Goal: Information Seeking & Learning: Learn about a topic

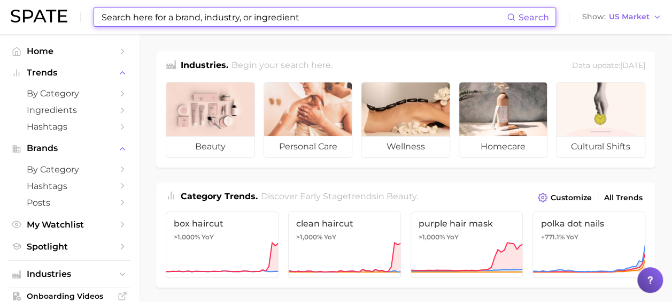
click at [265, 13] on input at bounding box center [304, 17] width 406 height 18
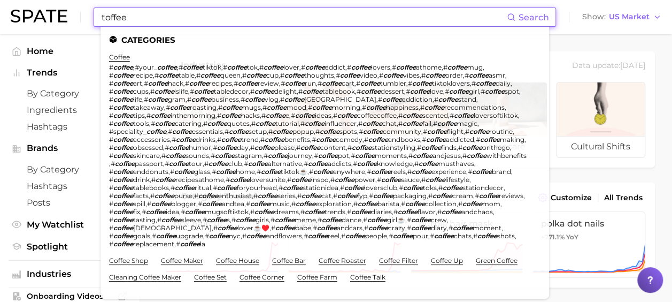
drag, startPoint x: 135, startPoint y: 23, endPoint x: 79, endPoint y: 13, distance: 56.5
click at [79, 14] on div "toffee Search Categories coffee # coffee , #your_ coffee , # coffee tiktok , # …" at bounding box center [336, 17] width 651 height 34
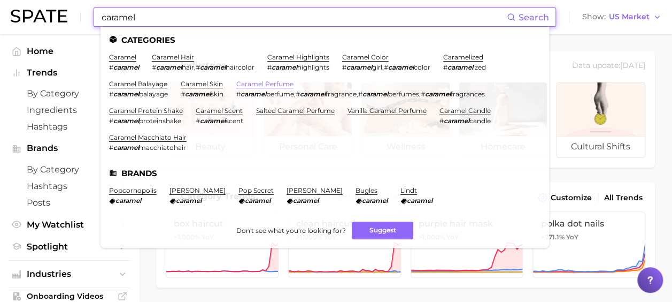
type input "caramel"
click at [286, 86] on link "caramel perfume" at bounding box center [264, 84] width 57 height 8
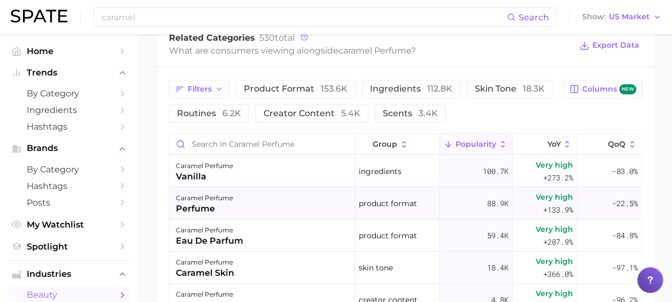
scroll to position [428, 0]
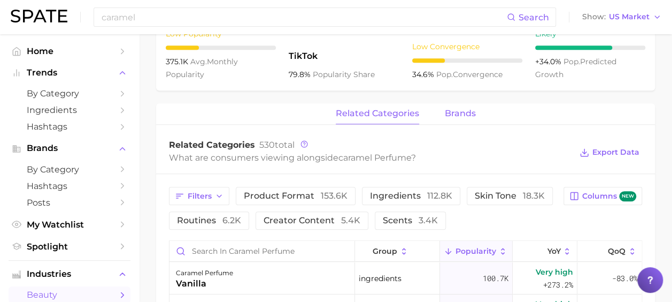
click at [468, 110] on span "brands" at bounding box center [460, 114] width 31 height 10
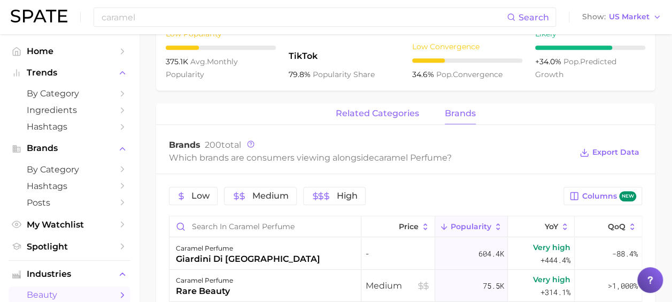
click at [370, 114] on span "related categories" at bounding box center [377, 114] width 83 height 10
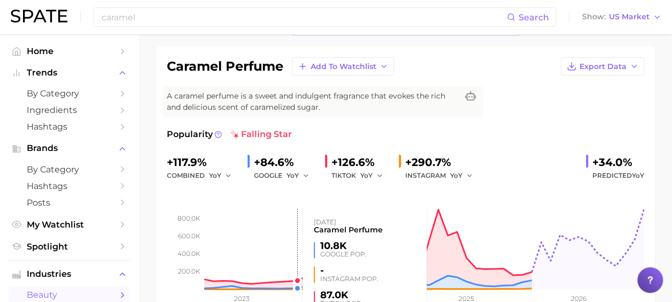
scroll to position [0, 0]
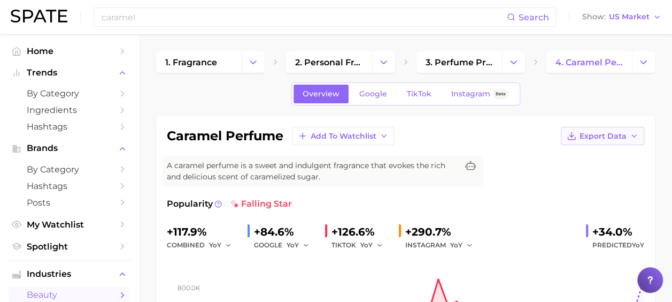
click at [622, 139] on span "Export Data" at bounding box center [603, 136] width 47 height 9
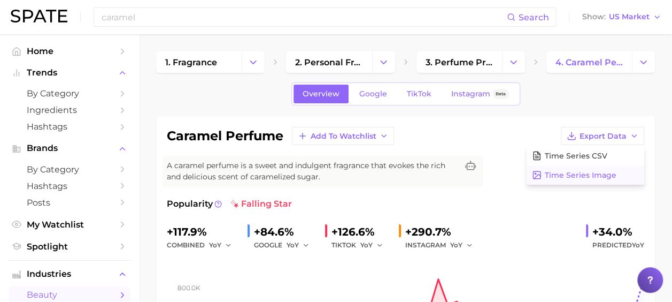
click at [610, 173] on span "Time Series Image" at bounding box center [581, 175] width 72 height 9
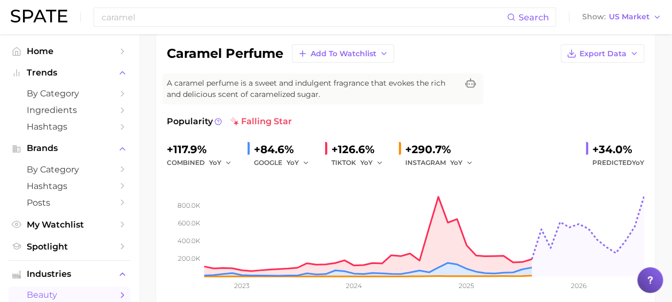
scroll to position [107, 0]
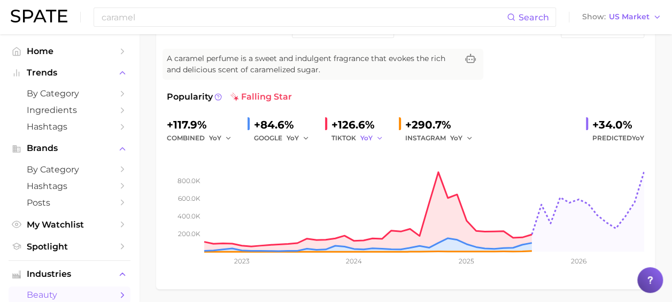
click at [377, 137] on icon "button" at bounding box center [379, 137] width 7 height 7
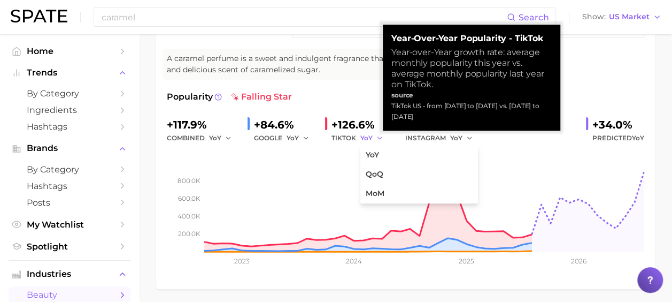
click at [377, 137] on icon "button" at bounding box center [379, 137] width 7 height 7
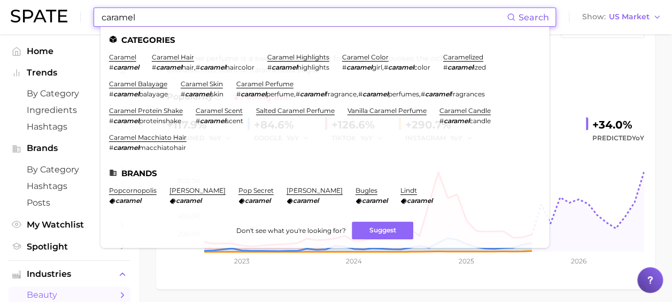
drag, startPoint x: 179, startPoint y: 16, endPoint x: 0, endPoint y: 5, distance: 179.0
click at [0, 9] on html "caramel Search Categories caramel # caramel caramel hair # caramel hair , # car…" at bounding box center [336, 44] width 672 height 302
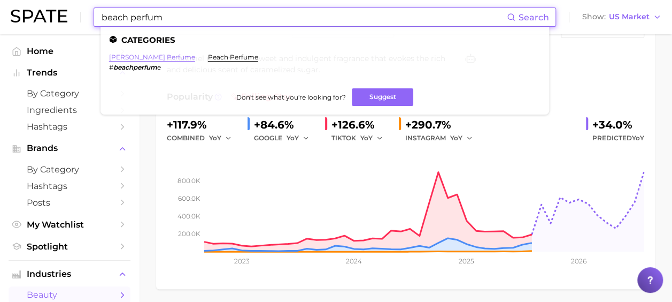
click at [132, 53] on link "[PERSON_NAME] perfume" at bounding box center [152, 57] width 86 height 8
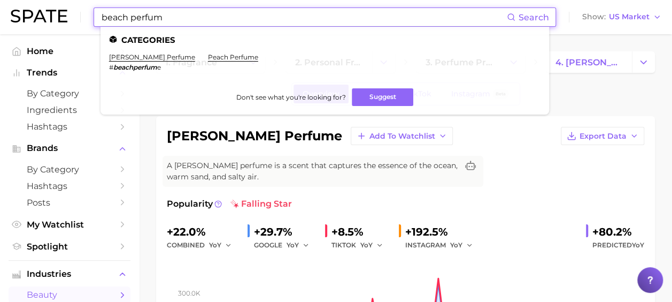
drag, startPoint x: 129, startPoint y: 18, endPoint x: 55, endPoint y: 6, distance: 75.7
click at [55, 6] on div "beach perfum Search Categories [PERSON_NAME] perfume # beachperfum e peach perf…" at bounding box center [336, 17] width 651 height 34
click at [146, 57] on link "tropical perfume" at bounding box center [137, 57] width 56 height 8
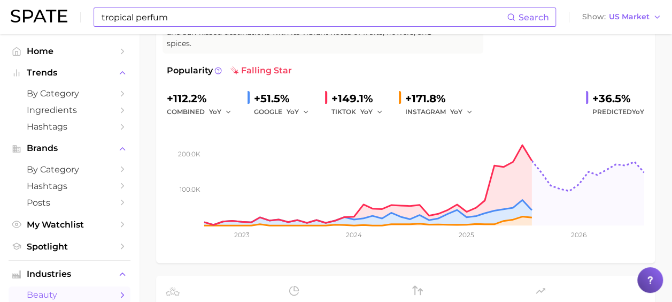
scroll to position [160, 0]
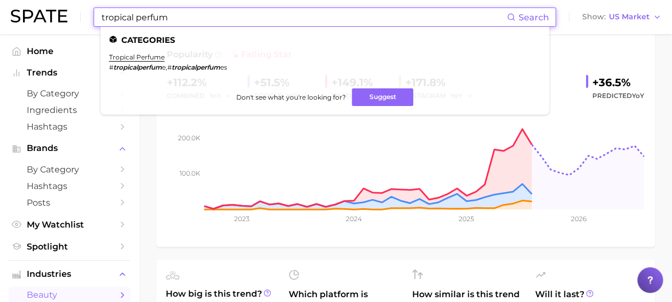
drag, startPoint x: 173, startPoint y: 18, endPoint x: 30, endPoint y: 18, distance: 142.8
click at [30, 18] on div "tropical perfum Search Categories tropical perfume # tropicalperfum e , # tropi…" at bounding box center [336, 17] width 651 height 34
click at [137, 56] on link "banana perfume" at bounding box center [136, 57] width 55 height 8
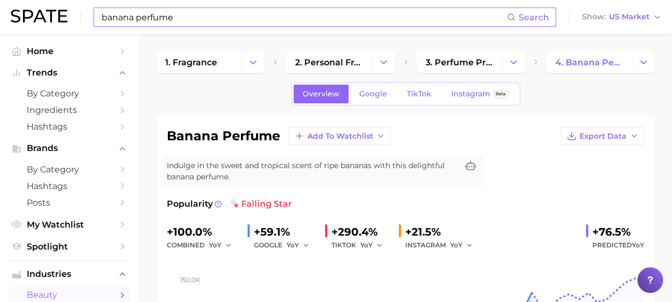
scroll to position [53, 0]
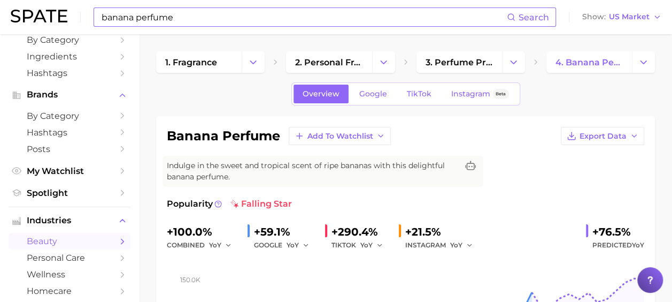
click at [198, 19] on input "banana perfume" at bounding box center [304, 17] width 406 height 18
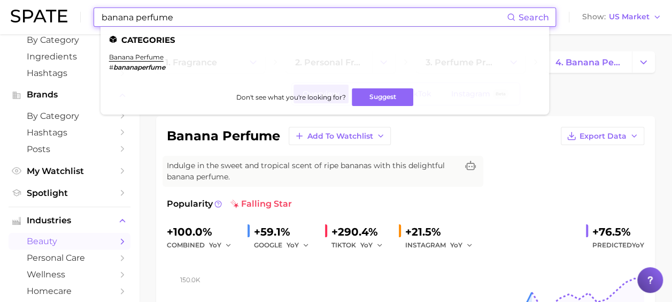
drag, startPoint x: 175, startPoint y: 17, endPoint x: 0, endPoint y: 17, distance: 175.4
click at [0, 17] on header "banana perfume Search Categories banana perfume # bananaperfume Don't see what …" at bounding box center [336, 17] width 672 height 34
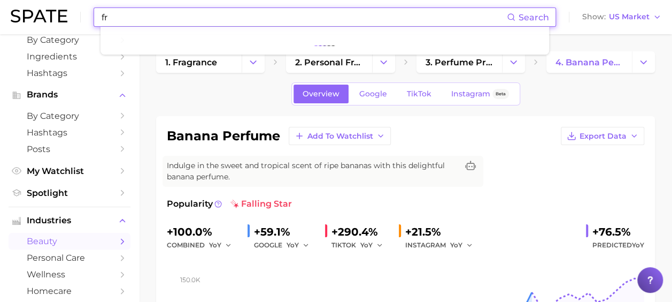
type input "f"
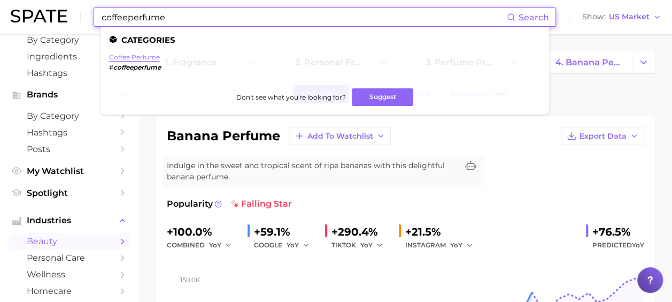
type input "coffeeperfume"
click at [137, 58] on link "coffee perfume" at bounding box center [134, 57] width 51 height 8
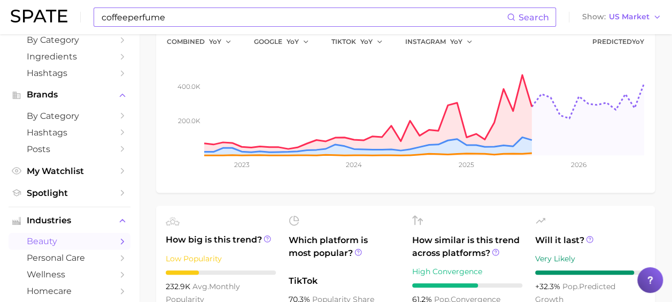
scroll to position [160, 0]
